Goal: Transaction & Acquisition: Purchase product/service

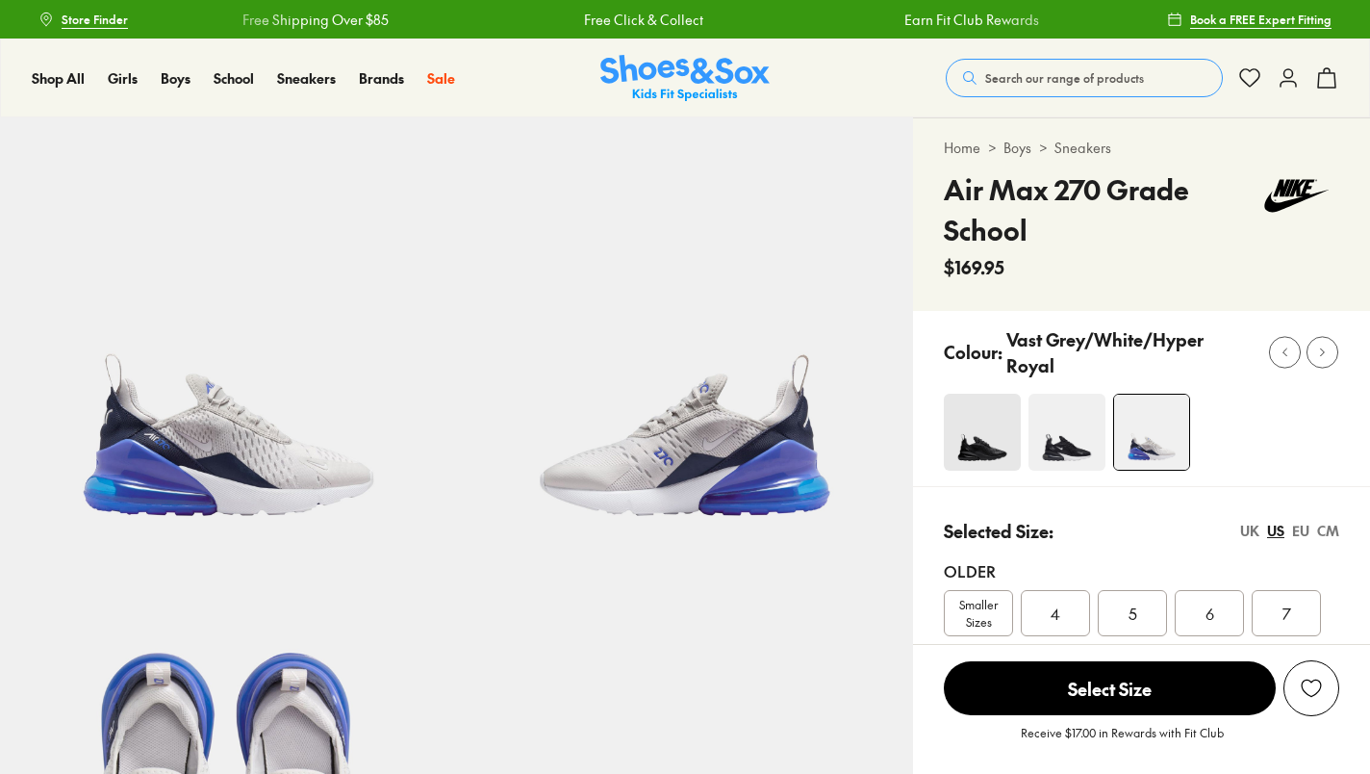
select select "*"
click at [990, 600] on span "Smaller Sizes" at bounding box center [978, 613] width 67 height 35
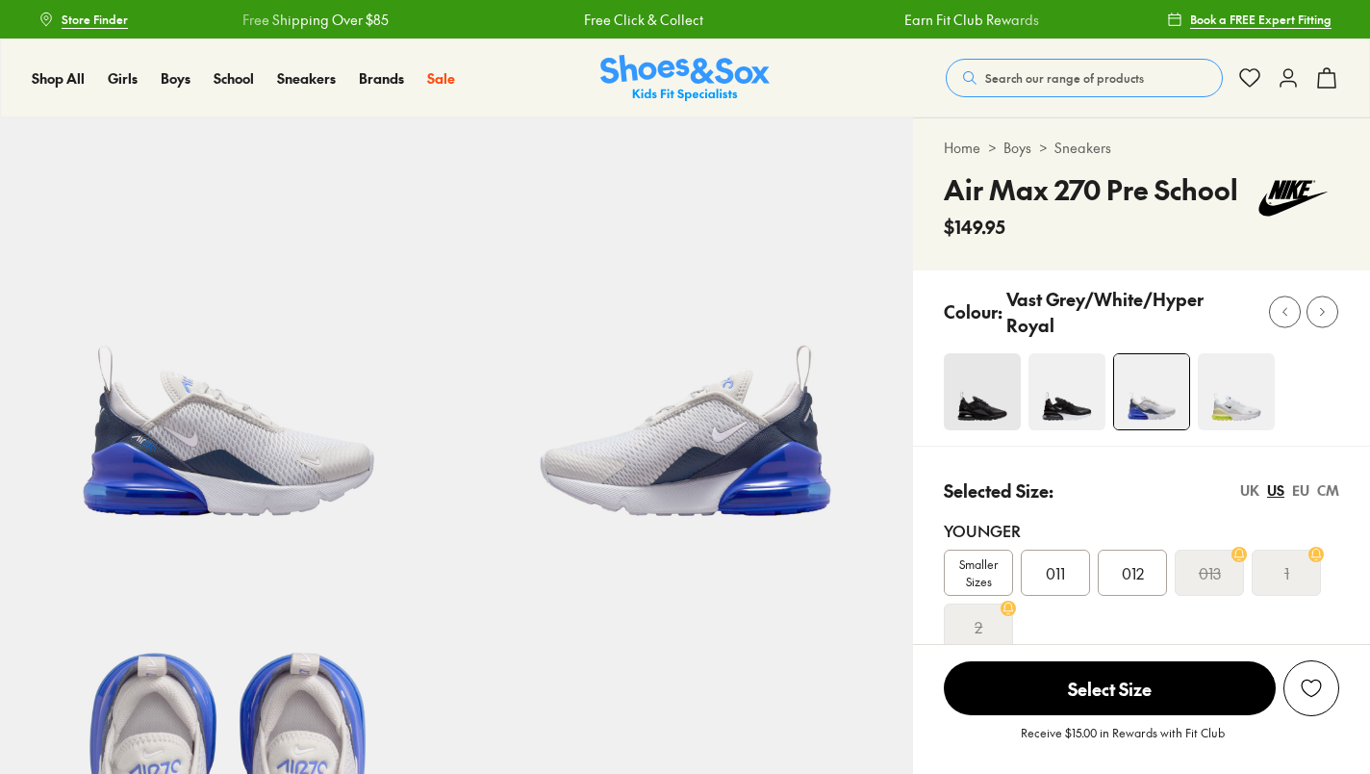
select select "*"
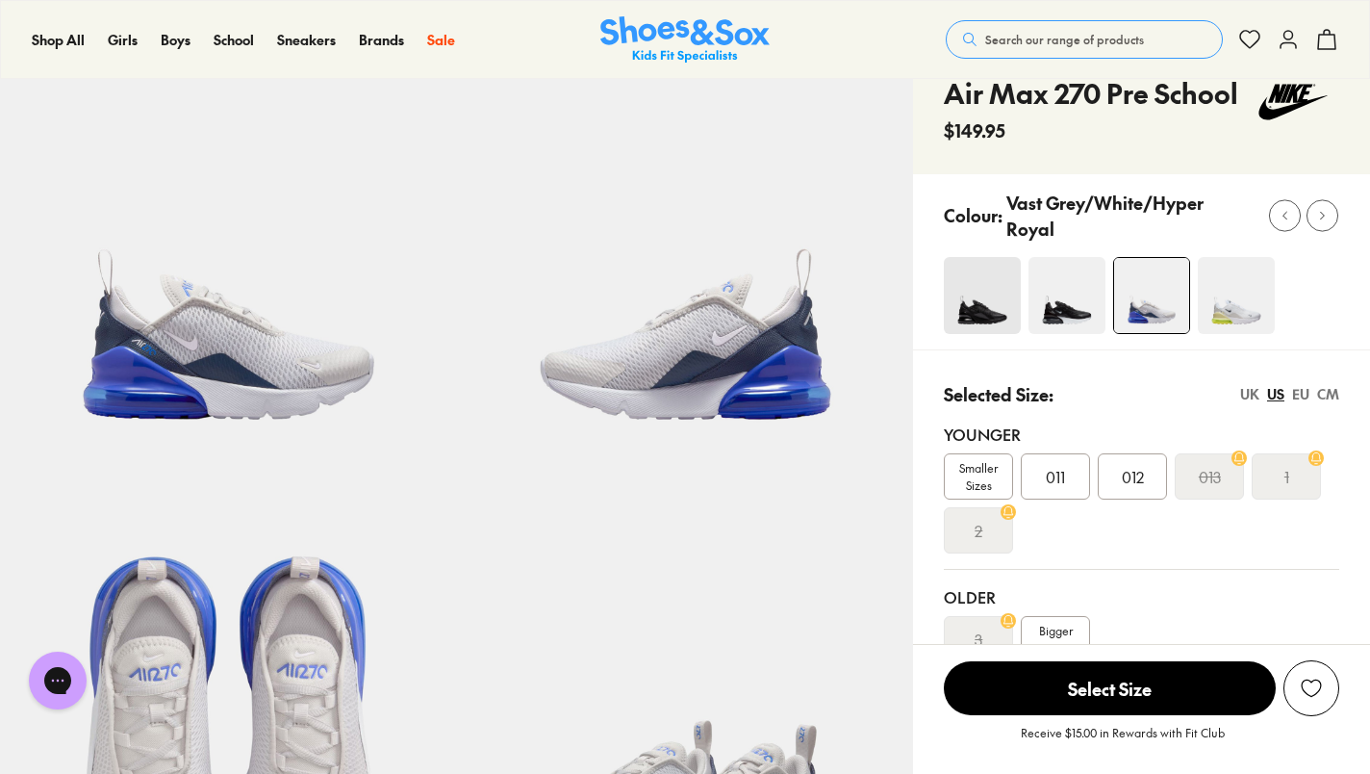
scroll to position [132, 0]
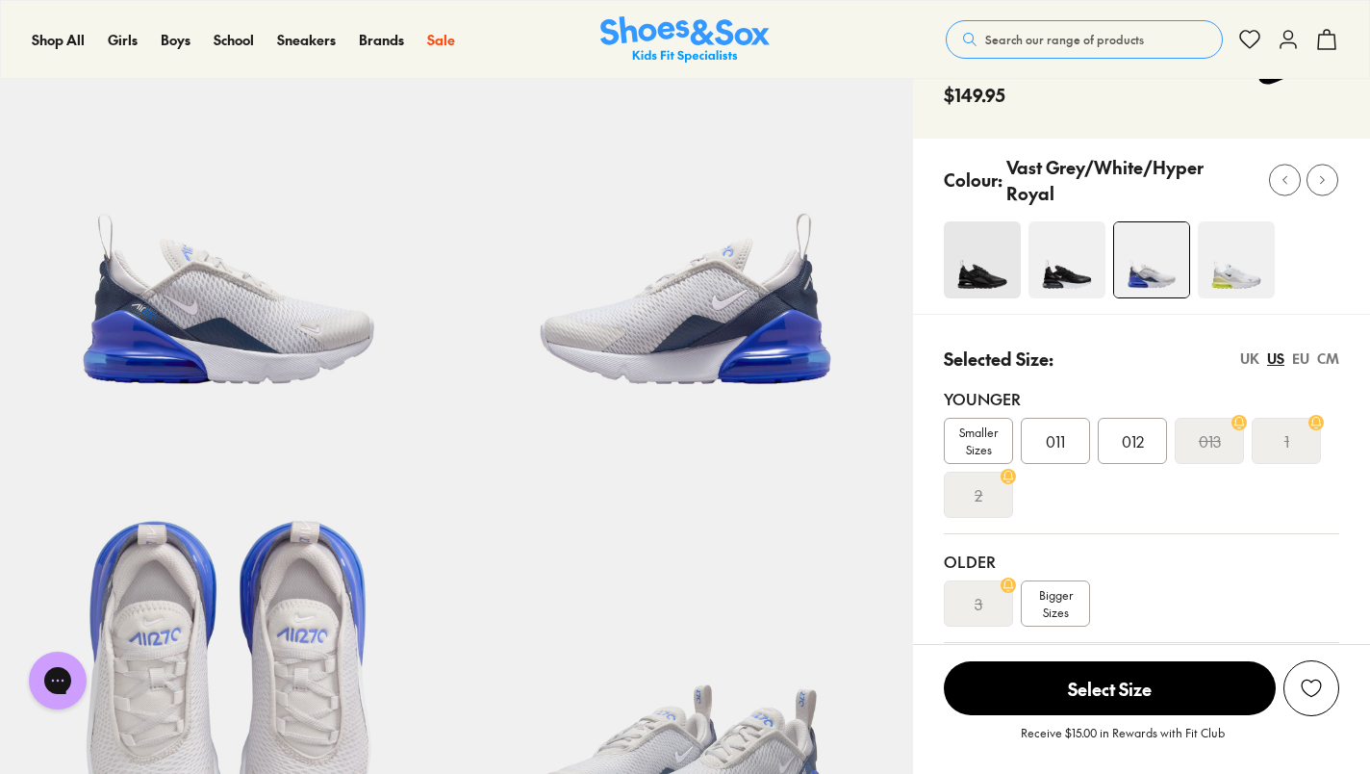
click at [1049, 601] on span "Bigger Sizes" at bounding box center [1056, 603] width 34 height 35
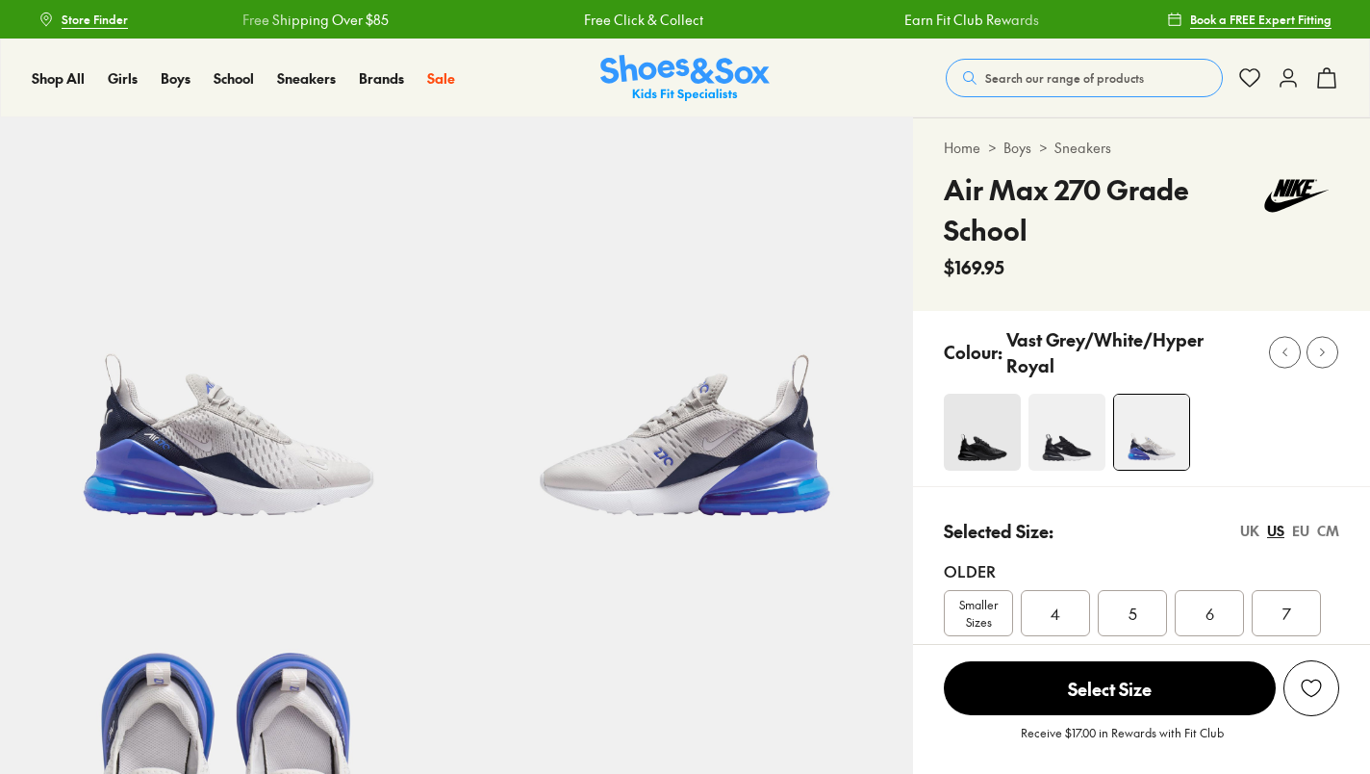
select select "*"
click at [1062, 605] on div "4" at bounding box center [1055, 613] width 69 height 46
select select "*"
